Goal: Navigation & Orientation: Understand site structure

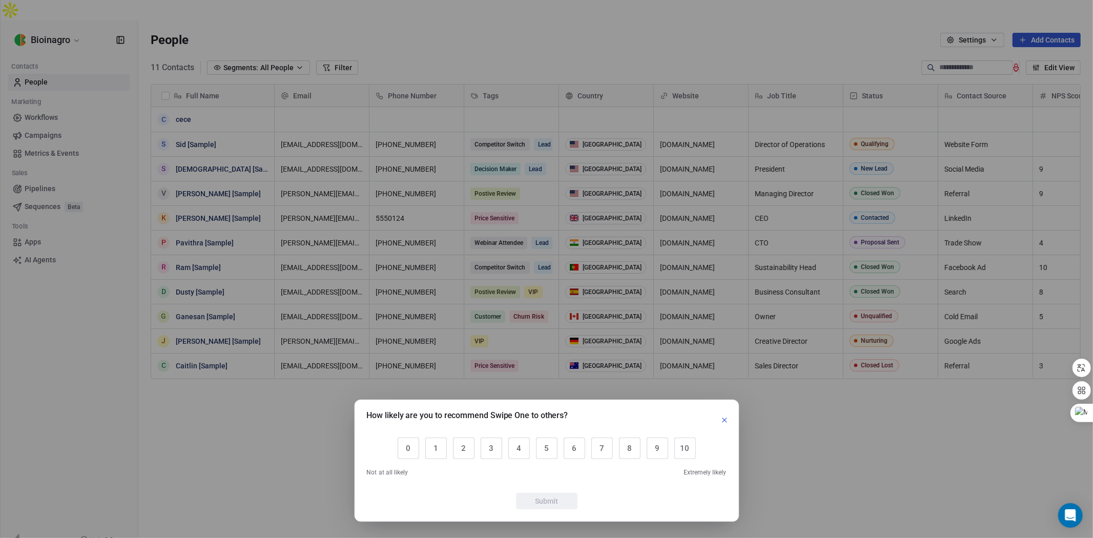
scroll to position [464, 946]
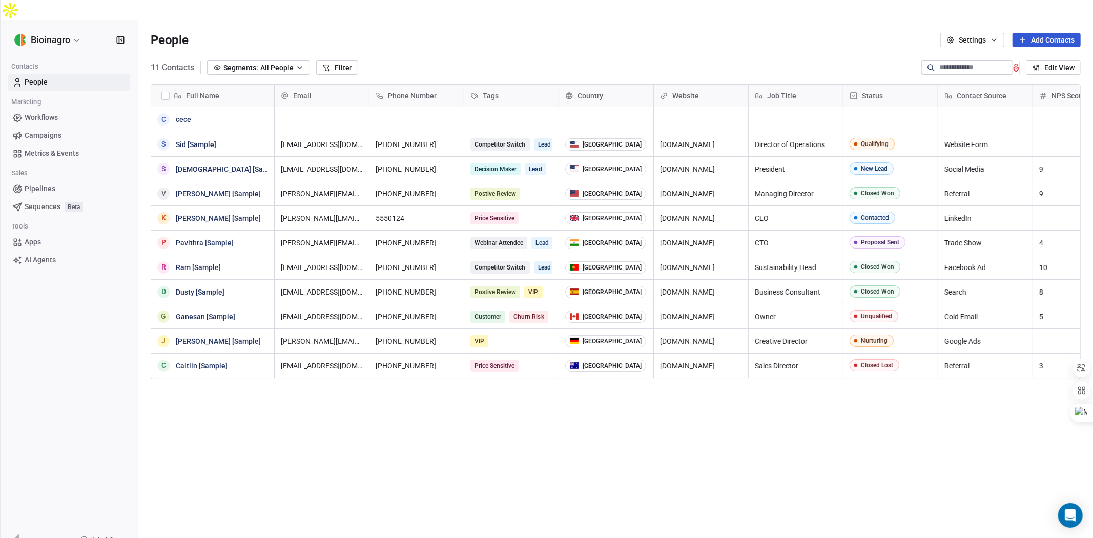
click at [48, 308] on div "How likely are you to recommend Swipe One to others? 0 1 2 3 4 5 6 7 8 9 10 Not…" at bounding box center [546, 269] width 1093 height 538
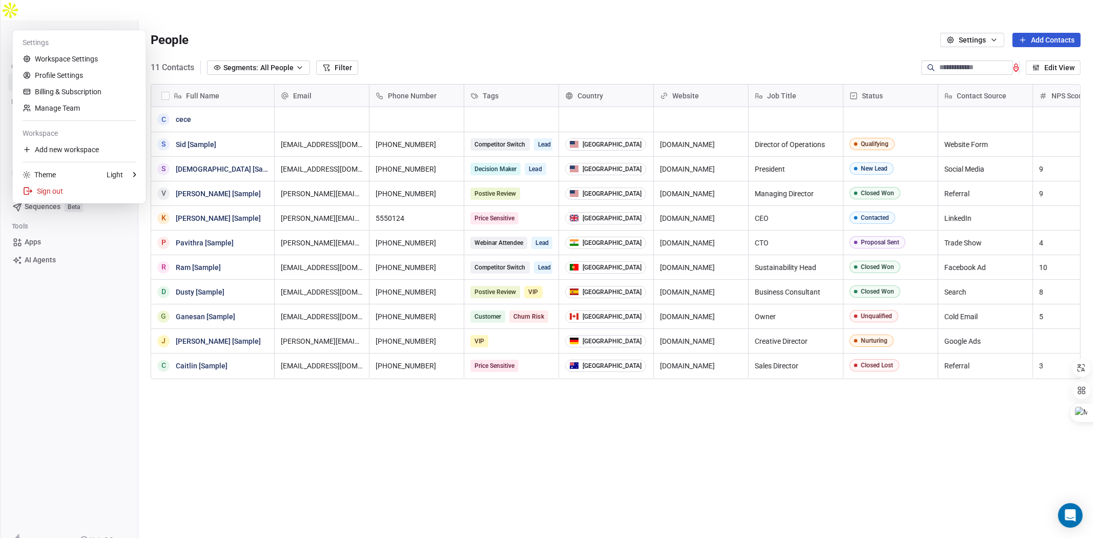
drag, startPoint x: 48, startPoint y: 298, endPoint x: 45, endPoint y: 239, distance: 59.5
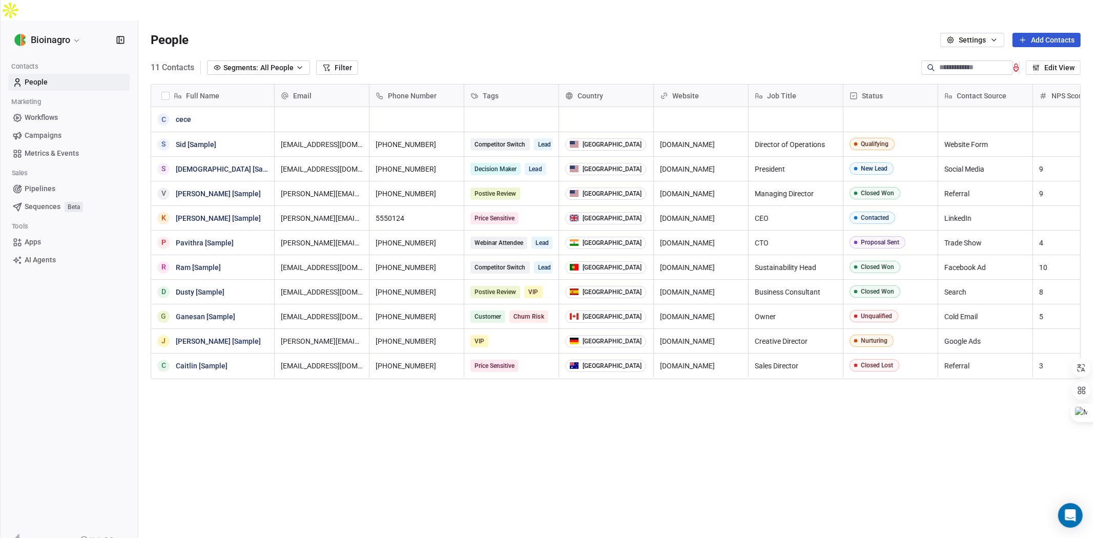
scroll to position [0, 0]
click at [995, 36] on icon "button" at bounding box center [994, 40] width 8 height 8
click at [46, 130] on span "Campaigns" at bounding box center [43, 135] width 37 height 11
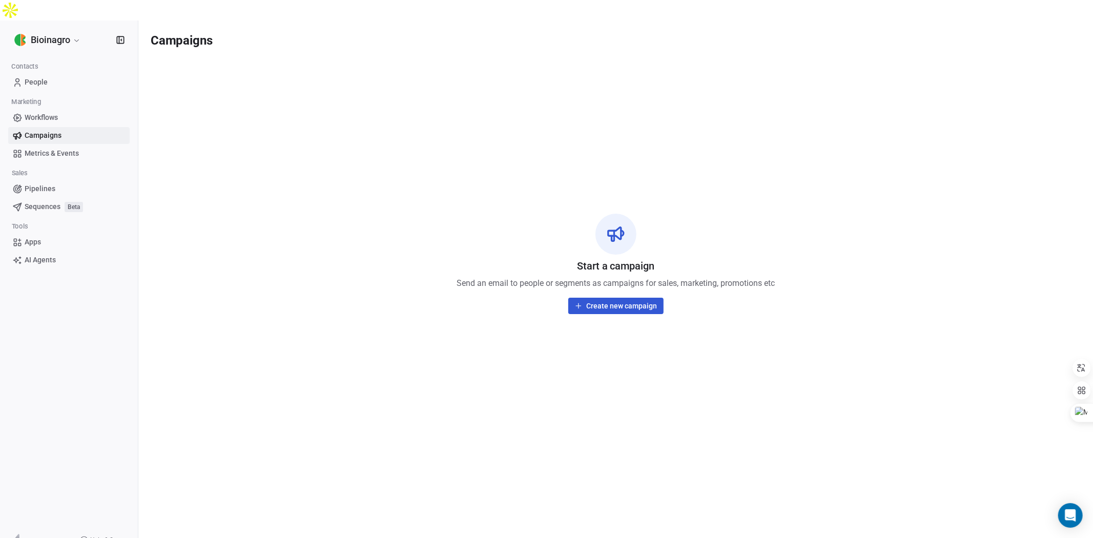
click at [27, 148] on span "Metrics & Events" at bounding box center [52, 153] width 54 height 11
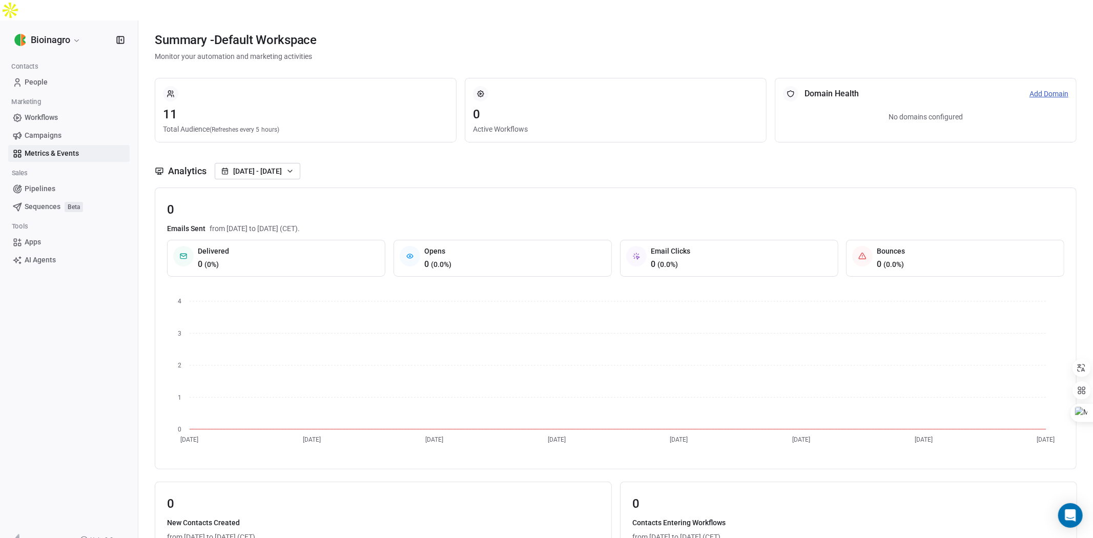
click at [34, 237] on span "Apps" at bounding box center [33, 242] width 16 height 11
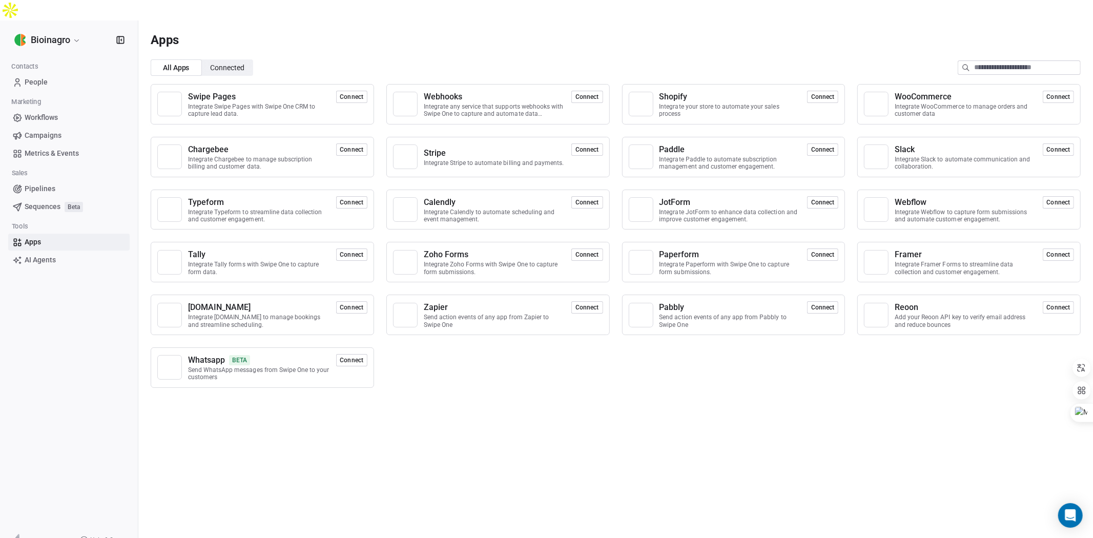
click at [229, 63] on span "Connected" at bounding box center [227, 68] width 34 height 11
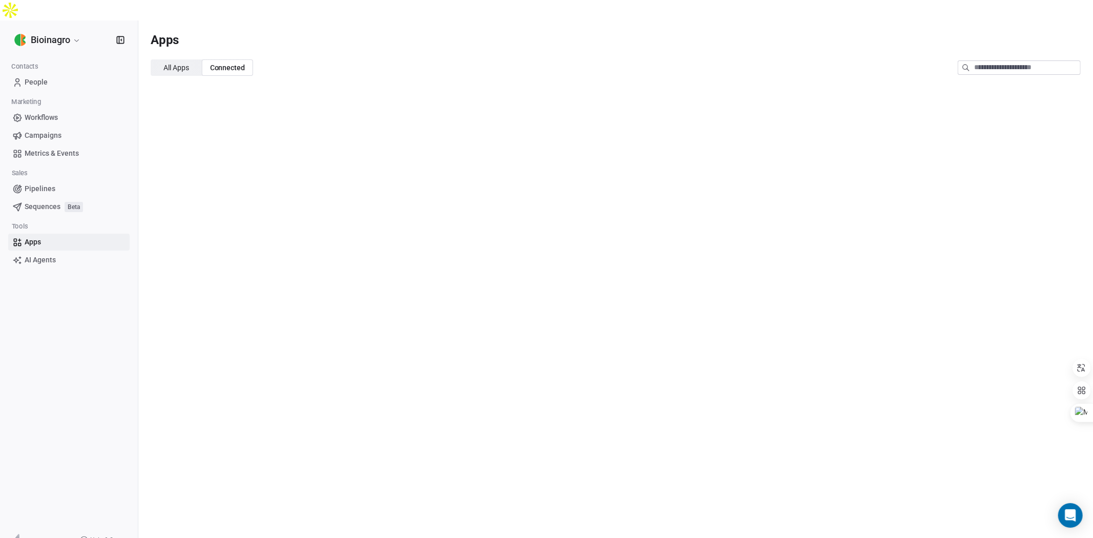
click at [175, 63] on span "All Apps" at bounding box center [176, 68] width 26 height 11
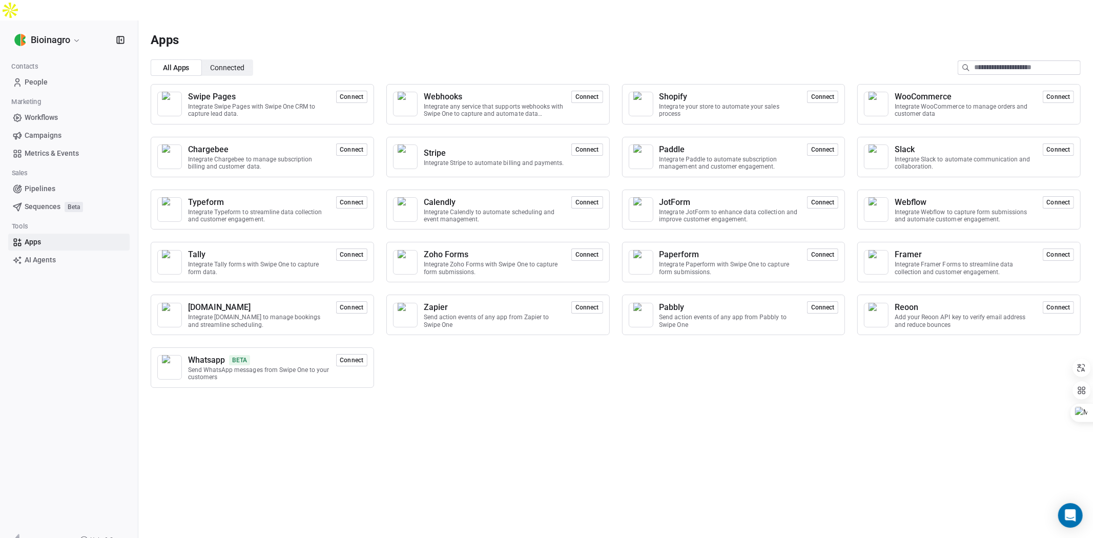
click at [37, 255] on span "AI Agents" at bounding box center [40, 260] width 31 height 11
